Goal: Task Accomplishment & Management: Manage account settings

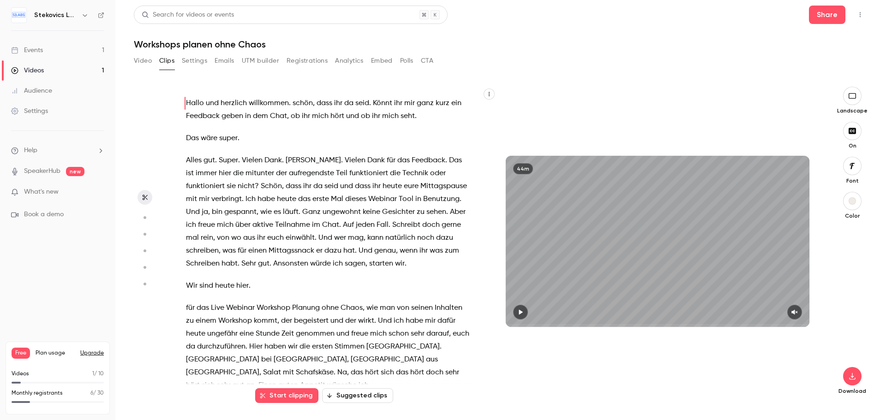
click at [144, 60] on button "Video" at bounding box center [143, 61] width 18 height 15
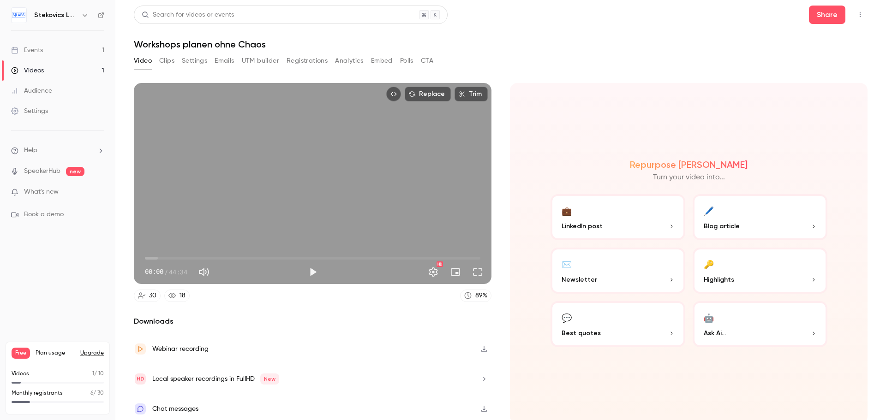
click at [224, 58] on button "Emails" at bounding box center [224, 61] width 19 height 15
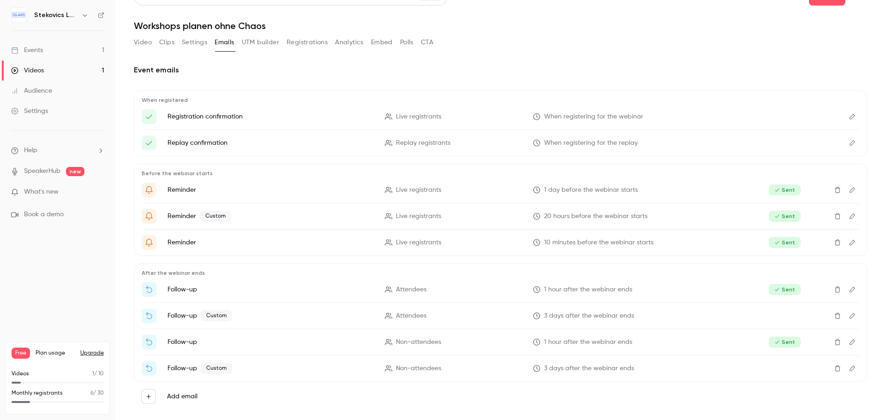
scroll to position [28, 0]
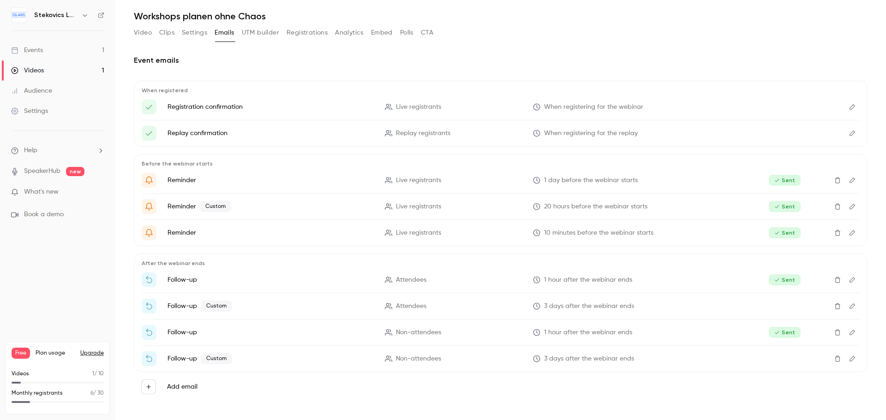
click at [849, 307] on icon "Edit" at bounding box center [852, 307] width 6 height 6
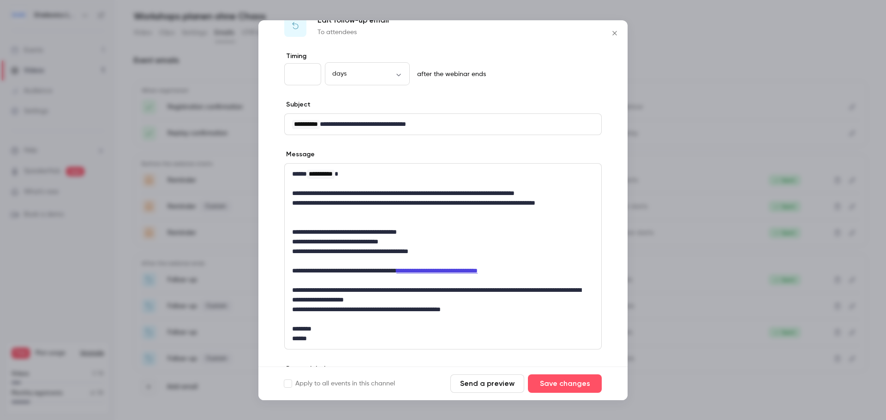
scroll to position [0, 0]
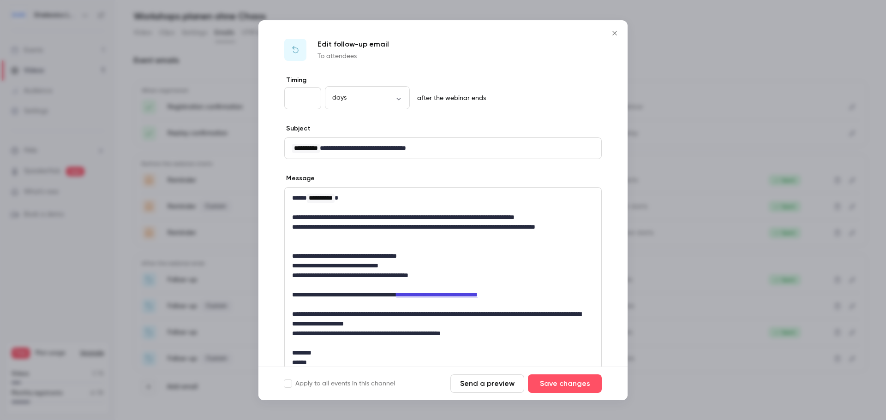
click at [612, 35] on icon "Close" at bounding box center [614, 33] width 11 height 7
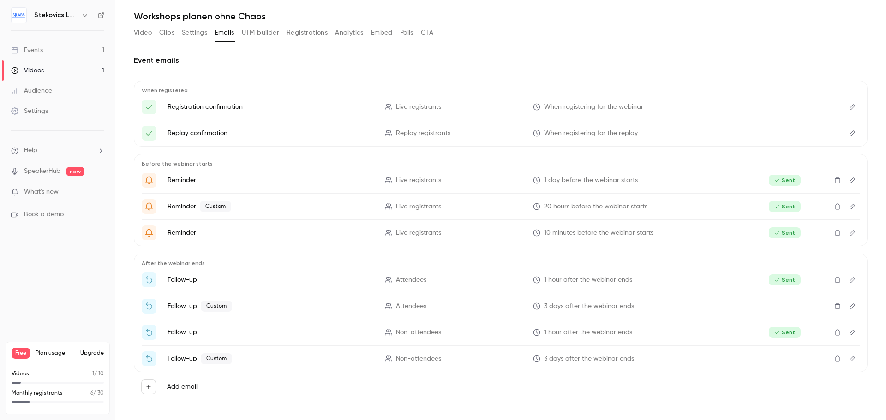
click at [848, 358] on icon "Edit" at bounding box center [851, 359] width 7 height 6
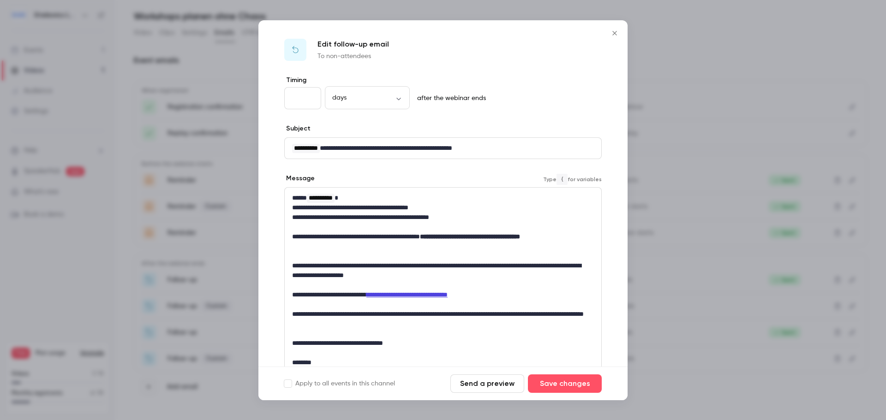
click at [470, 219] on p "**********" at bounding box center [439, 218] width 295 height 10
click at [566, 383] on button "Save changes" at bounding box center [565, 384] width 74 height 18
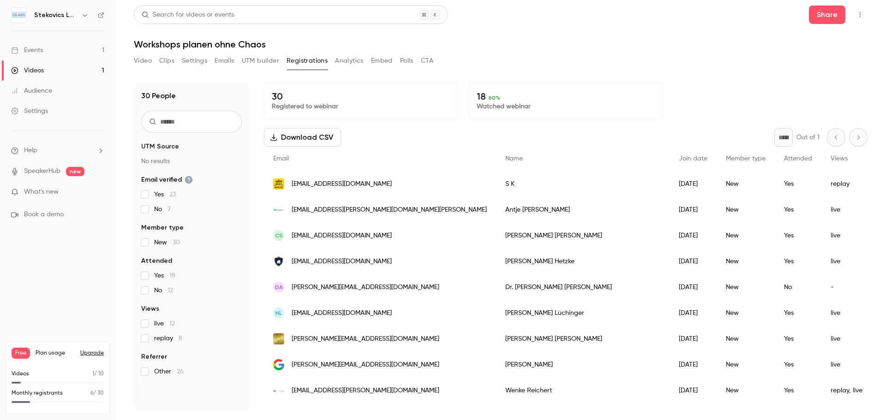
click at [167, 60] on button "Clips" at bounding box center [166, 61] width 15 height 15
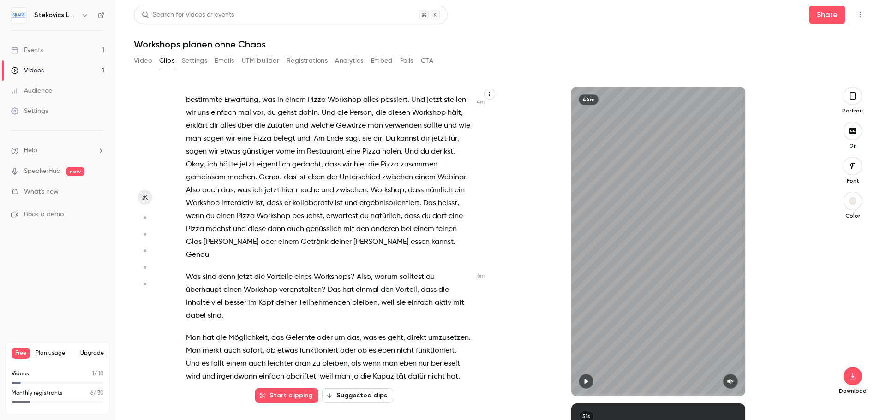
scroll to position [830, 0]
